Goal: Task Accomplishment & Management: Use online tool/utility

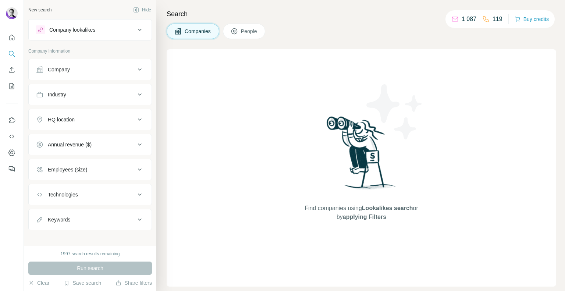
click at [74, 74] on button "Company" at bounding box center [90, 70] width 123 height 18
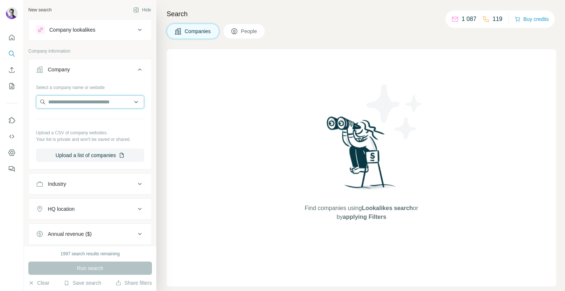
click at [60, 100] on input "text" at bounding box center [90, 101] width 108 height 13
type input "*"
click at [50, 99] on input "text" at bounding box center [90, 101] width 108 height 13
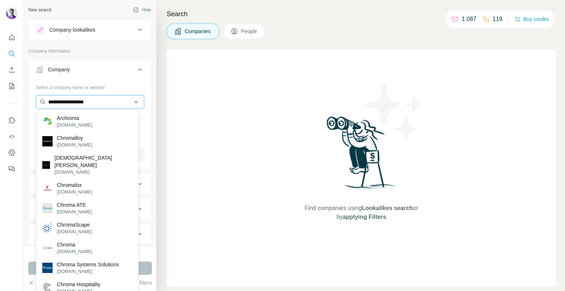
type input "**********"
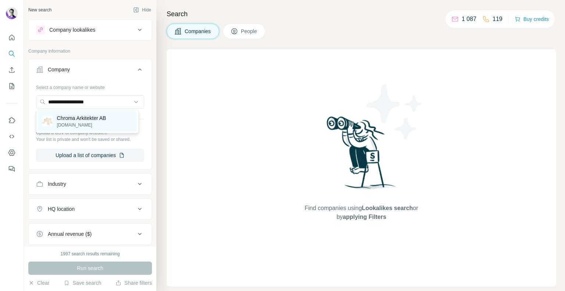
click at [64, 118] on p "Chroma Arkitekter AB" at bounding box center [81, 117] width 49 height 7
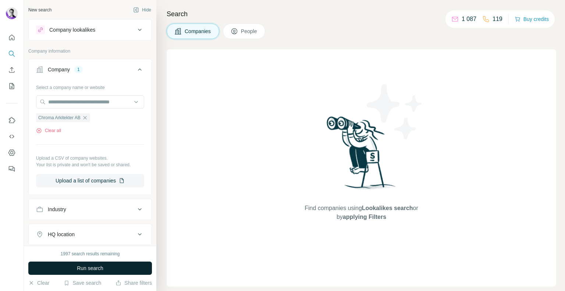
click at [65, 268] on button "Run search" at bounding box center [89, 267] width 123 height 13
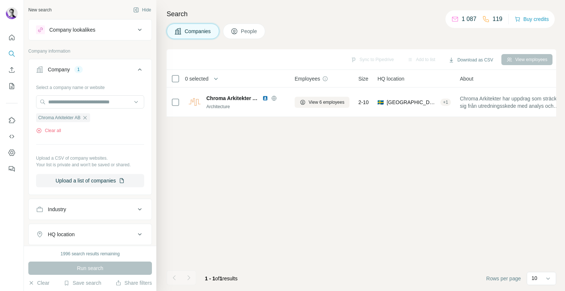
click at [180, 80] on div "0 selected" at bounding box center [194, 78] width 29 height 7
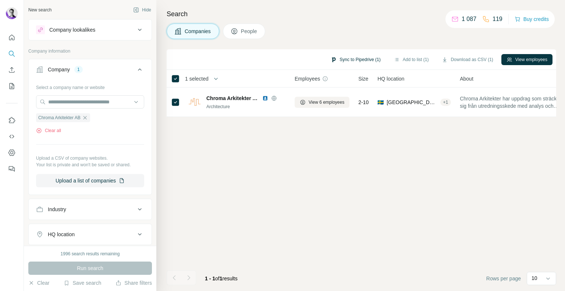
click at [350, 58] on button "Sync to Pipedrive (1)" at bounding box center [355, 59] width 60 height 11
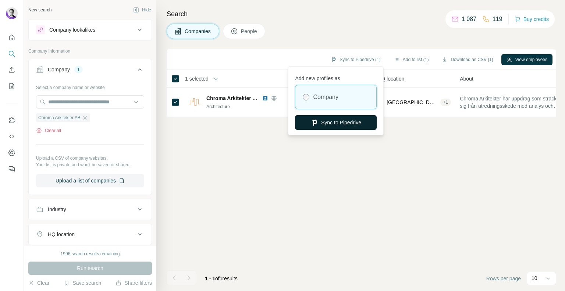
click at [332, 125] on button "Sync to Pipedrive" at bounding box center [336, 122] width 82 height 15
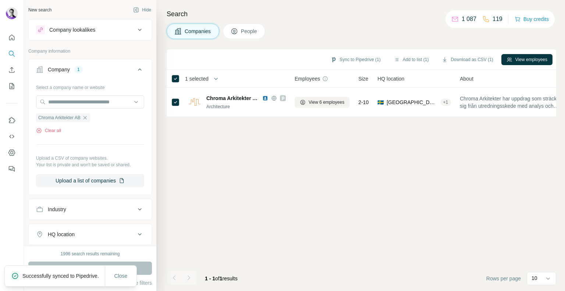
click at [283, 98] on icon at bounding box center [283, 98] width 3 height 4
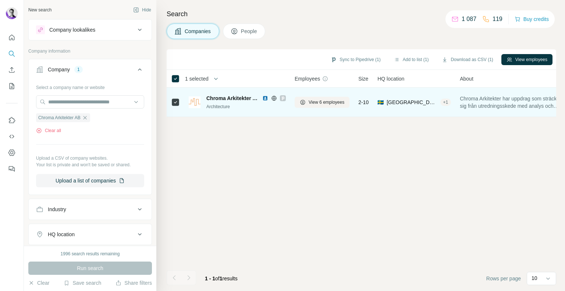
click at [181, 101] on td at bounding box center [175, 101] width 18 height 29
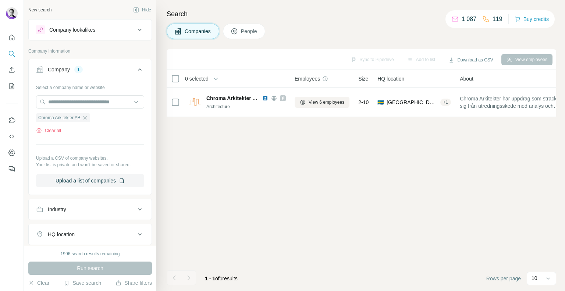
click at [183, 171] on div "Sync to Pipedrive Add to list Download as CSV View employees 0 selected Compani…" at bounding box center [360, 169] width 389 height 241
click at [110, 65] on button "Company 1" at bounding box center [90, 71] width 123 height 21
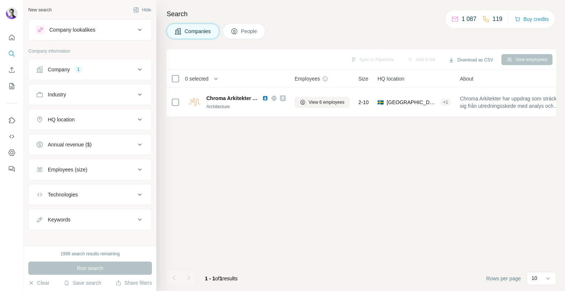
click at [110, 65] on button "Company 1" at bounding box center [90, 70] width 123 height 18
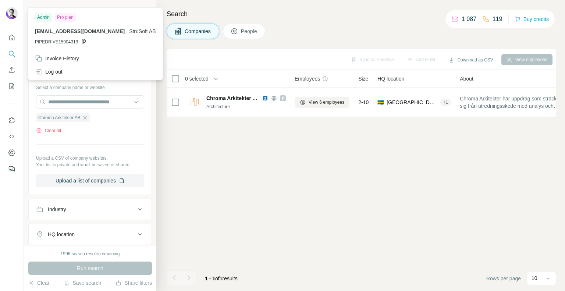
click at [8, 14] on img at bounding box center [12, 13] width 12 height 12
click at [215, 160] on div "Sync to Pipedrive Add to list Download as CSV View employees 0 selected Compani…" at bounding box center [360, 169] width 389 height 241
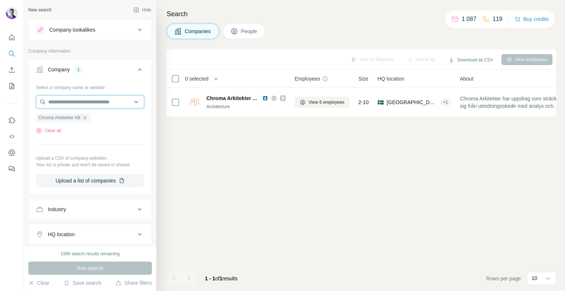
click at [69, 95] on input "text" at bounding box center [90, 101] width 108 height 13
click at [91, 142] on div "Select a company name or website Chroma Arkitekter AB Clear all Upload a CSV of…" at bounding box center [90, 134] width 108 height 106
click at [59, 132] on button "Clear all" at bounding box center [48, 130] width 25 height 7
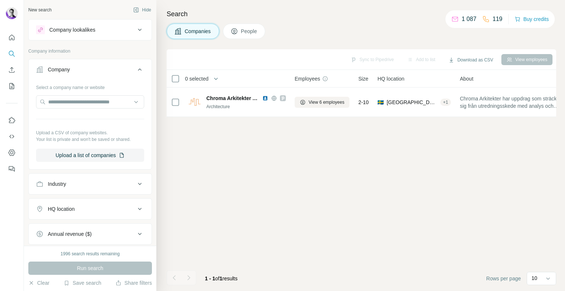
click at [78, 182] on div "Industry" at bounding box center [85, 183] width 99 height 7
click at [69, 200] on input at bounding box center [86, 202] width 91 height 8
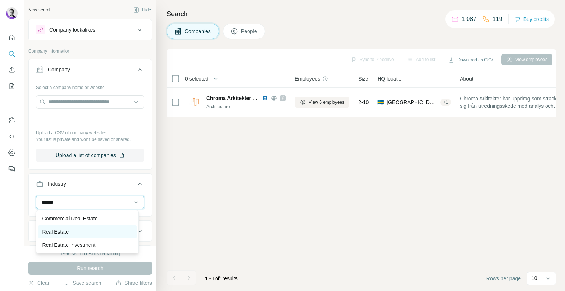
type input "******"
click at [71, 226] on div "Real Estate" at bounding box center [87, 231] width 99 height 13
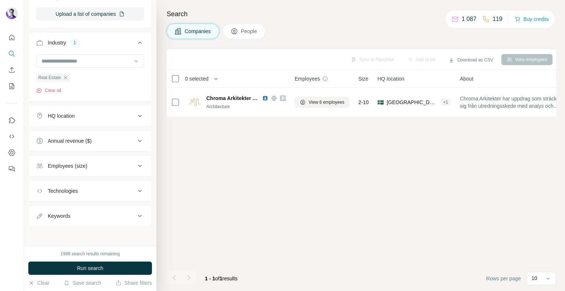
click at [78, 137] on div "Annual revenue ($)" at bounding box center [70, 140] width 44 height 7
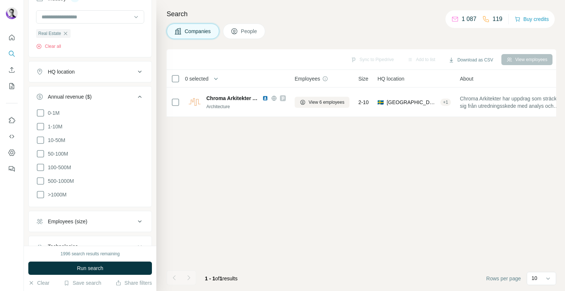
scroll to position [215, 0]
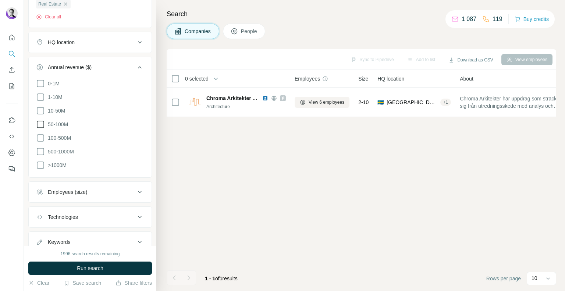
click at [42, 123] on icon at bounding box center [40, 124] width 9 height 9
click at [39, 135] on icon at bounding box center [40, 137] width 9 height 9
click at [40, 151] on icon at bounding box center [40, 151] width 9 height 9
click at [41, 165] on icon at bounding box center [40, 165] width 9 height 9
click at [100, 37] on button "HQ location" at bounding box center [90, 42] width 123 height 18
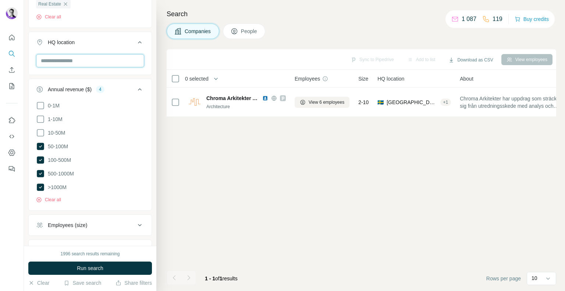
click at [76, 59] on input "text" at bounding box center [90, 60] width 108 height 13
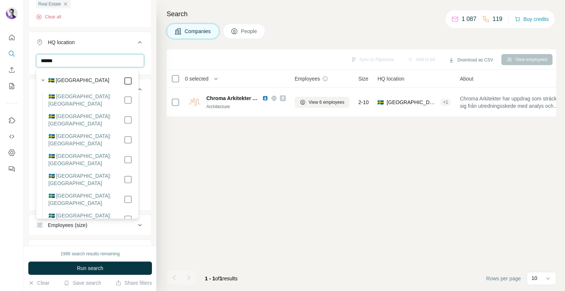
type input "******"
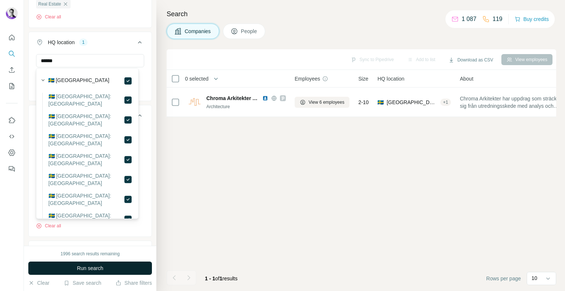
click at [91, 265] on span "Run search" at bounding box center [90, 267] width 26 height 7
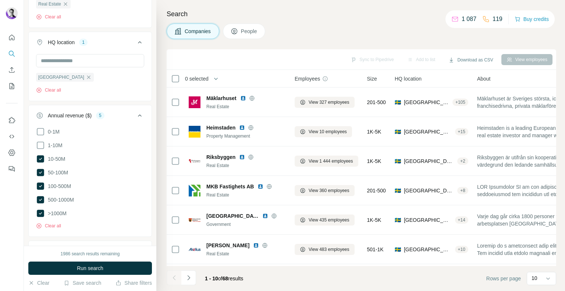
click at [85, 266] on span "Run search" at bounding box center [90, 267] width 26 height 7
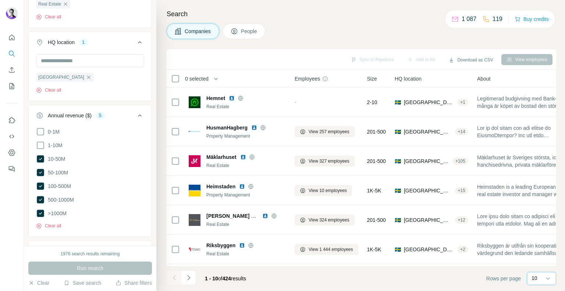
click at [543, 277] on div "10" at bounding box center [540, 277] width 18 height 7
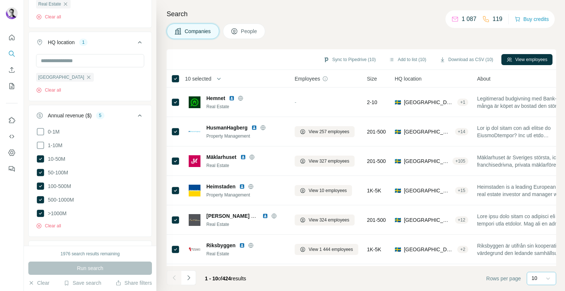
click at [549, 276] on icon at bounding box center [547, 278] width 7 height 7
click at [538, 225] on p "60" at bounding box center [536, 221] width 6 height 7
click at [177, 72] on th "59 selected" at bounding box center [225, 79] width 118 height 18
click at [338, 60] on button "Sync to Pipedrive (1)" at bounding box center [355, 59] width 60 height 11
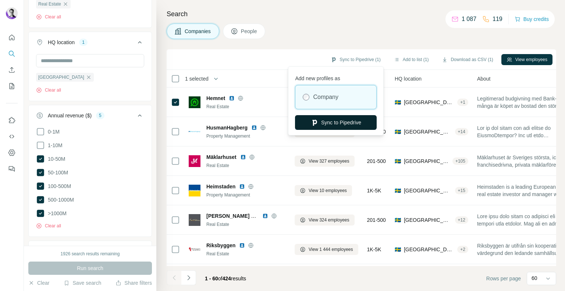
click at [327, 125] on button "Sync to Pipedrive" at bounding box center [336, 122] width 82 height 15
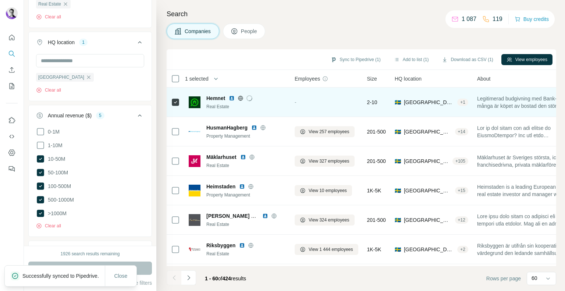
click at [251, 100] on circle at bounding box center [249, 97] width 7 height 7
click at [250, 98] on icon at bounding box center [249, 98] width 3 height 4
